Goal: Task Accomplishment & Management: Manage account settings

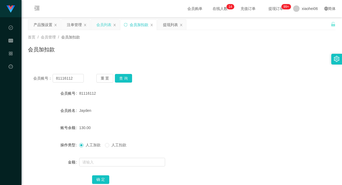
click at [95, 25] on div "会员列表" at bounding box center [105, 25] width 28 height 10
click at [79, 74] on input "81116112" at bounding box center [68, 78] width 31 height 9
paste input "Rebecca00"
type input "Rebecca00"
click at [122, 79] on button "查 询" at bounding box center [123, 78] width 17 height 9
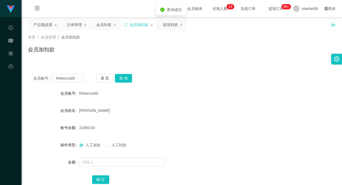
drag, startPoint x: 137, startPoint y: 105, endPoint x: 137, endPoint y: 107, distance: 2.7
click at [138, 105] on form "会员账号 Rebecca00 会员姓名 [PERSON_NAME] 账号余额 21900.00 操作类型 人工加款 人工扣款 金额 确 定" at bounding box center [182, 136] width 308 height 97
click at [113, 161] on input "text" at bounding box center [122, 162] width 86 height 9
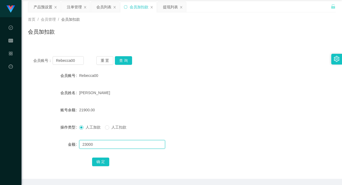
scroll to position [37, 0]
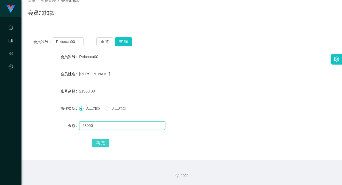
type input "23000"
drag, startPoint x: 104, startPoint y: 144, endPoint x: 142, endPoint y: 144, distance: 38.2
click at [142, 144] on div "确 定" at bounding box center [182, 142] width 180 height 11
click at [105, 141] on button "确 定" at bounding box center [100, 143] width 17 height 9
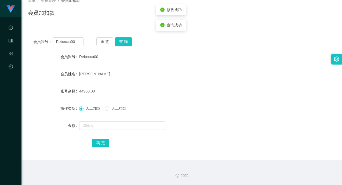
click at [156, 146] on div "确 定" at bounding box center [182, 142] width 180 height 11
click at [191, 92] on div "44900.00" at bounding box center [169, 91] width 180 height 11
click at [74, 39] on input "Rebecca00" at bounding box center [68, 41] width 31 height 9
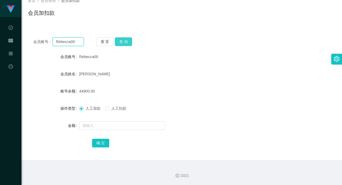
paste input "[PERSON_NAME]"
type input "[PERSON_NAME]"
drag, startPoint x: 121, startPoint y: 38, endPoint x: 127, endPoint y: 44, distance: 8.2
click at [122, 38] on button "查 询" at bounding box center [123, 41] width 17 height 9
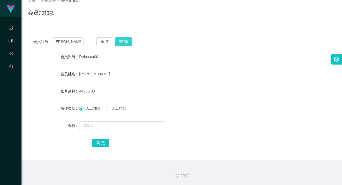
scroll to position [0, 0]
click at [152, 90] on div "739.00" at bounding box center [169, 91] width 180 height 11
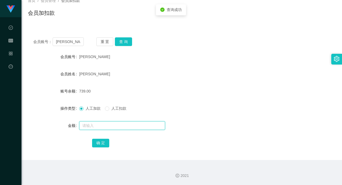
drag, startPoint x: 99, startPoint y: 123, endPoint x: 102, endPoint y: 124, distance: 3.4
click at [99, 123] on input "text" at bounding box center [122, 125] width 86 height 9
type input "1500"
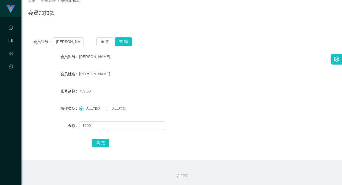
click at [160, 152] on div "会员账号： [PERSON_NAME] 重 置 查 询 会员账号 daniellebergonio 会员姓名 [PERSON_NAME] 账号余额 739.0…" at bounding box center [182, 96] width 308 height 128
click at [101, 143] on button "确 定" at bounding box center [100, 143] width 17 height 9
click at [199, 88] on div "2239.00" at bounding box center [169, 91] width 180 height 11
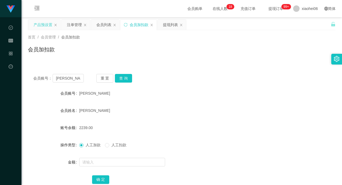
drag, startPoint x: 42, startPoint y: 26, endPoint x: 46, endPoint y: 26, distance: 3.3
click at [42, 26] on div "产品预设置" at bounding box center [43, 25] width 19 height 10
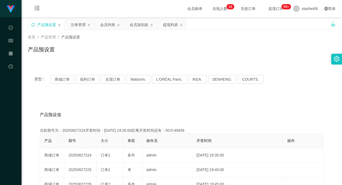
click at [35, 25] on icon "图标: sync" at bounding box center [33, 25] width 4 height 4
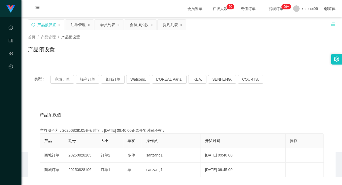
click at [130, 53] on div "产品预设置" at bounding box center [182, 51] width 308 height 12
drag, startPoint x: 114, startPoint y: 88, endPoint x: 110, endPoint y: 92, distance: 6.1
click at [114, 88] on div "类型： 商城订单 福利订单 兑现订单 Watsons. L'ORÉAL Paris. IKEA. [GEOGRAPHIC_DATA]. COURTS." at bounding box center [182, 79] width 308 height 21
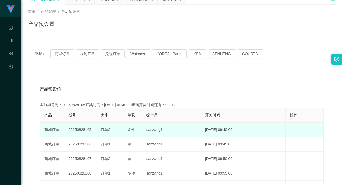
scroll to position [54, 0]
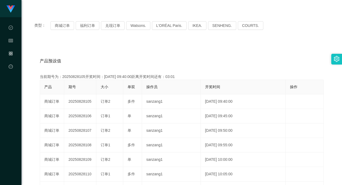
click at [77, 78] on div "当前期号为：20250828105开奖时间：[DATE] 09:40:00距离开奖时间还有：03:01" at bounding box center [182, 77] width 284 height 6
copy div "20250828105"
drag, startPoint x: 220, startPoint y: 50, endPoint x: 224, endPoint y: 51, distance: 4.1
click at [221, 51] on div "产品预设值 添加期号 当前期号为：20250828105开奖时间：[DATE] 09:40:00距离开奖时间还有：03:01 产品 期号 大小 单双 操作员 …" at bounding box center [182, 152] width 308 height 221
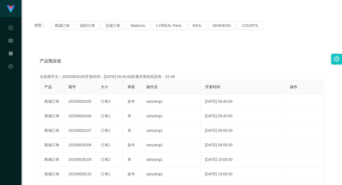
click at [176, 47] on div "产品预设值 添加期号 当前期号为：20250828105开奖时间：[DATE] 09:40:00距离开奖时间还有：02:49 产品 期号 大小 单双 操作员 …" at bounding box center [182, 152] width 308 height 221
click at [176, 47] on div "产品预设值 添加期号 当前期号为：20250828105开奖时间：[DATE] 09:40:00距离开奖时间还有：02:48 产品 期号 大小 单双 操作员 …" at bounding box center [182, 152] width 308 height 221
click at [117, 47] on div "产品预设值 添加期号 当前期号为：20250828105开奖时间：[DATE] 09:40:00距离开奖时间还有：01:28 产品 期号 大小 单双 操作员 …" at bounding box center [182, 152] width 308 height 221
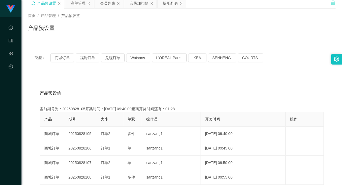
scroll to position [0, 0]
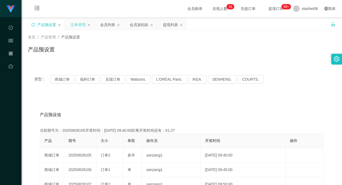
click at [83, 23] on div "注单管理" at bounding box center [78, 25] width 15 height 10
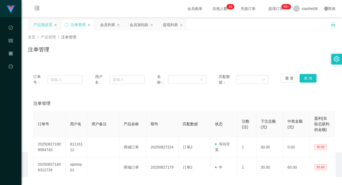
drag, startPoint x: 186, startPoint y: 53, endPoint x: 271, endPoint y: 68, distance: 86.3
click at [190, 53] on div "注单管理" at bounding box center [182, 51] width 308 height 12
click at [300, 78] on button "查 询" at bounding box center [308, 78] width 17 height 9
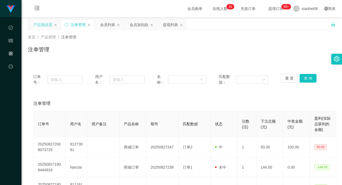
click at [275, 53] on div "注单管理" at bounding box center [182, 51] width 308 height 12
click at [271, 52] on div "注单管理" at bounding box center [182, 51] width 308 height 12
click at [237, 47] on div "注单管理" at bounding box center [182, 51] width 308 height 12
drag, startPoint x: 225, startPoint y: 51, endPoint x: 185, endPoint y: 48, distance: 39.6
click at [225, 51] on div "注单管理" at bounding box center [182, 51] width 308 height 12
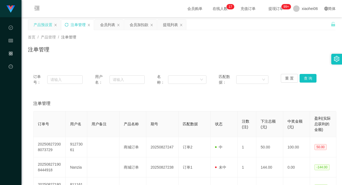
click at [65, 24] on icon "图标: sync" at bounding box center [67, 25] width 4 height 4
click at [184, 42] on div "首页 / 产品管理 / 注单管理 / 注单管理" at bounding box center [182, 45] width 308 height 23
click at [214, 60] on div "首页 / 产品管理 / 注单管理 / 注单管理" at bounding box center [181, 46] width 321 height 32
click at [105, 24] on div "会员列表" at bounding box center [107, 25] width 15 height 10
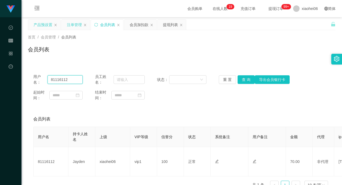
click at [70, 78] on input "81116112" at bounding box center [65, 79] width 35 height 9
paste input "[PERSON_NAME]"
type input "[PERSON_NAME]"
click at [243, 78] on button "查 询" at bounding box center [246, 79] width 17 height 9
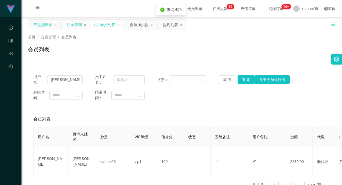
click at [227, 100] on div "起始时间： 结束时间：" at bounding box center [181, 94] width 297 height 11
click at [218, 56] on div "会员列表" at bounding box center [182, 51] width 308 height 12
click at [72, 26] on div "注单管理" at bounding box center [74, 25] width 15 height 10
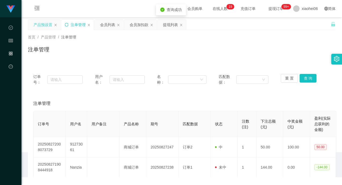
drag, startPoint x: 160, startPoint y: 53, endPoint x: 161, endPoint y: 56, distance: 3.0
click at [160, 53] on div "注单管理" at bounding box center [182, 51] width 308 height 12
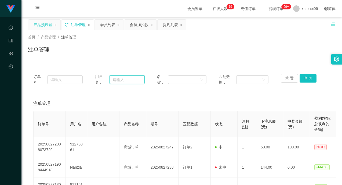
click at [118, 79] on input "text" at bounding box center [127, 79] width 35 height 9
paste input "[PERSON_NAME]"
type input "[PERSON_NAME]"
click at [310, 78] on button "查 询" at bounding box center [308, 78] width 17 height 9
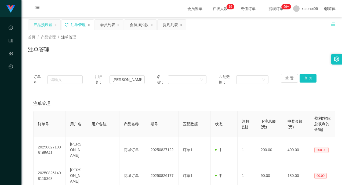
click at [287, 94] on div "订单号： 用户名： daniellebergonio 名称： 匹配数据： 重 置 查 询 注单管理 订单号 用户名 用户备注 产品名称 期号 匹配数据 状态 …" at bounding box center [182, 163] width 308 height 189
click at [270, 50] on div "注单管理" at bounding box center [182, 51] width 308 height 12
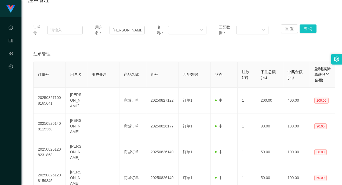
scroll to position [54, 0]
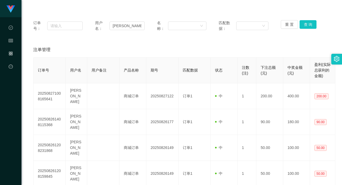
click at [271, 45] on div "注单管理" at bounding box center [181, 49] width 297 height 15
click at [183, 56] on div "注单管理" at bounding box center [181, 49] width 297 height 15
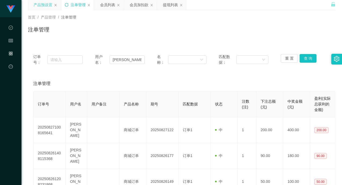
scroll to position [0, 0]
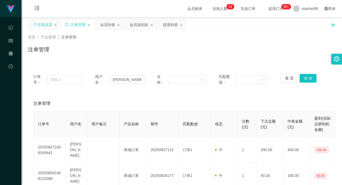
click at [40, 25] on div "产品预设置" at bounding box center [43, 25] width 19 height 10
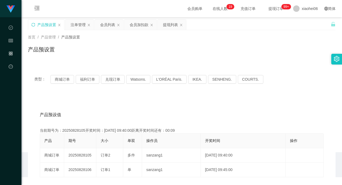
click at [154, 52] on div "产品预设置" at bounding box center [182, 51] width 308 height 12
drag, startPoint x: 138, startPoint y: 57, endPoint x: 181, endPoint y: 53, distance: 43.2
click at [138, 57] on div "产品预设置" at bounding box center [182, 51] width 308 height 12
drag, startPoint x: 236, startPoint y: 58, endPoint x: 240, endPoint y: 57, distance: 4.0
click at [237, 58] on div "首页 / 产品管理 / 产品预设置 / 产品预设置" at bounding box center [181, 46] width 321 height 32
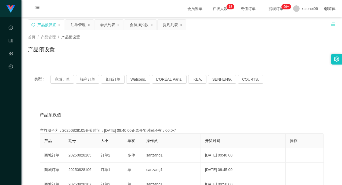
click at [110, 57] on div "产品预设置" at bounding box center [182, 51] width 308 height 12
drag, startPoint x: 77, startPoint y: 25, endPoint x: 105, endPoint y: 38, distance: 30.9
click at [77, 25] on div "注单管理" at bounding box center [78, 25] width 15 height 10
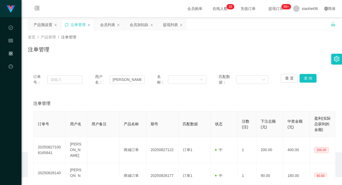
click at [188, 47] on div "注单管理" at bounding box center [182, 51] width 308 height 12
drag, startPoint x: 312, startPoint y: 80, endPoint x: 306, endPoint y: 80, distance: 6.4
click at [312, 80] on button "查 询" at bounding box center [308, 78] width 17 height 9
click at [283, 95] on div "订单号： 用户名： daniellebergonio 名称： 匹配数据： 重 置 查 询 注单管理 订单号 用户名 用户备注 产品名称 期号 匹配数据 状态 …" at bounding box center [182, 176] width 308 height 215
click at [264, 55] on div "注单管理" at bounding box center [182, 51] width 308 height 12
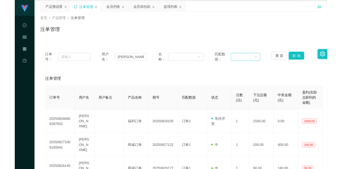
scroll to position [27, 0]
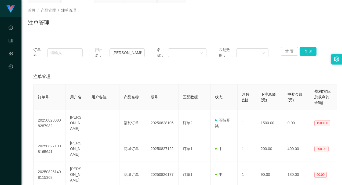
click at [218, 83] on div "注单管理" at bounding box center [181, 76] width 297 height 15
click at [240, 75] on div "注单管理" at bounding box center [181, 76] width 297 height 15
drag, startPoint x: 302, startPoint y: 50, endPoint x: 295, endPoint y: 63, distance: 14.9
click at [302, 50] on button "查 询" at bounding box center [308, 51] width 17 height 9
click at [286, 70] on div "注单管理" at bounding box center [181, 76] width 297 height 15
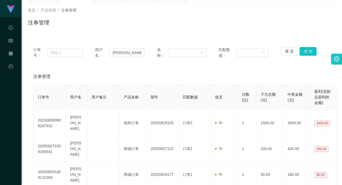
drag, startPoint x: 284, startPoint y: 34, endPoint x: 292, endPoint y: 28, distance: 9.8
click at [284, 34] on div "首页 / 产品管理 / 注单管理 / 注单管理" at bounding box center [181, 19] width 321 height 32
click at [294, 24] on div "注单管理" at bounding box center [182, 25] width 308 height 12
click at [259, 75] on div "注单管理" at bounding box center [181, 76] width 297 height 15
click at [270, 35] on div "首页 / 产品管理 / 注单管理 / 注单管理" at bounding box center [181, 19] width 321 height 32
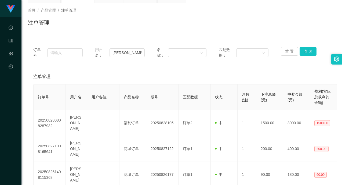
click at [272, 81] on div "注单管理" at bounding box center [181, 76] width 297 height 15
